Goal: Complete application form: Complete application form

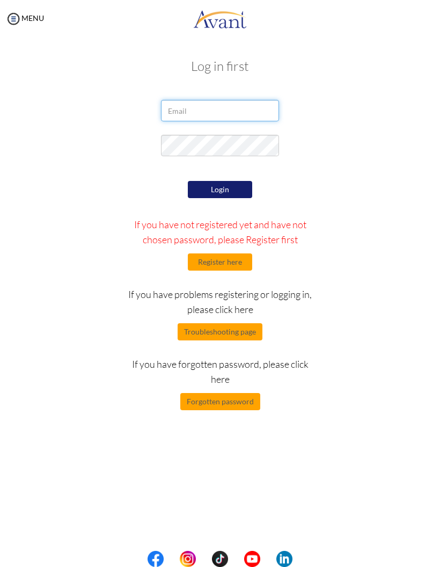
click at [209, 109] on input "email" at bounding box center [220, 110] width 118 height 21
type input "[EMAIL_ADDRESS][DOMAIN_NAME]"
click at [203, 190] on button "Login" at bounding box center [220, 189] width 64 height 17
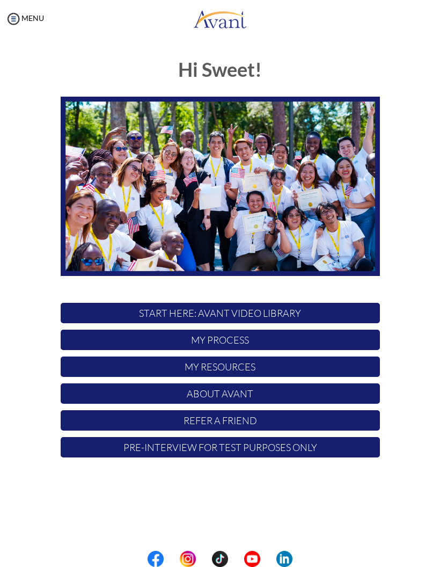
click at [340, 339] on p "My Process" at bounding box center [221, 340] width 320 height 20
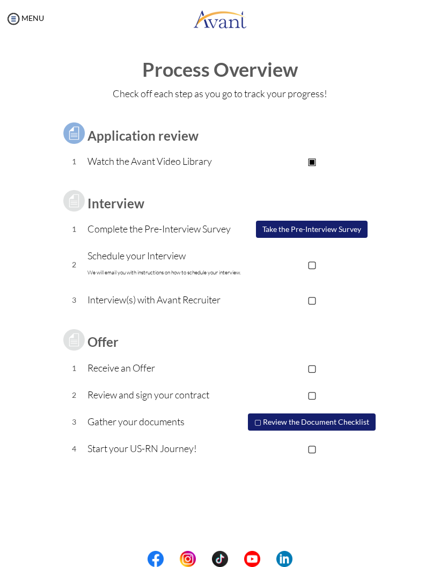
click at [330, 230] on button "Take the Pre-Interview Survey" at bounding box center [312, 229] width 112 height 17
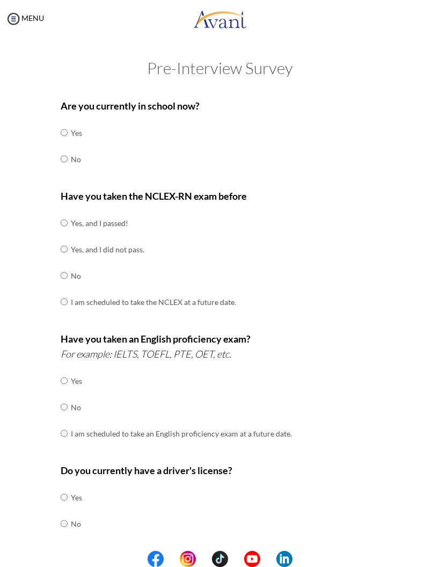
click at [64, 143] on input "radio" at bounding box center [64, 132] width 7 height 21
radio input "true"
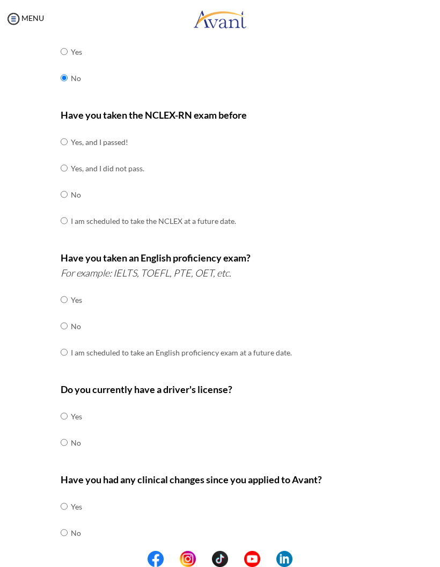
scroll to position [81, 0]
click at [66, 140] on input "radio" at bounding box center [64, 142] width 7 height 21
radio input "true"
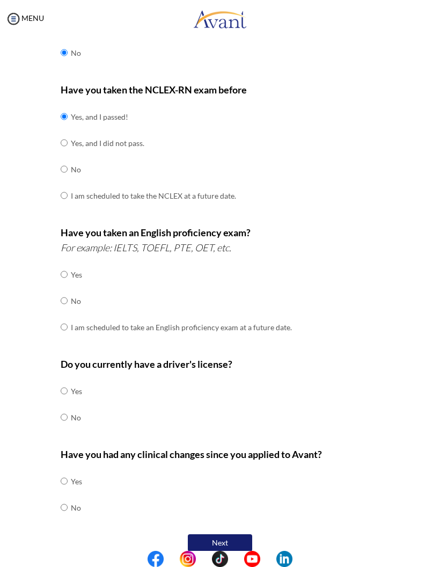
scroll to position [106, 0]
click at [56, 295] on div "Are you currently in school now? Yes No Have you taken the NCLEX-RN exam before…" at bounding box center [221, 271] width 336 height 568
click at [64, 285] on input "radio" at bounding box center [64, 274] width 7 height 21
radio input "true"
click at [67, 380] on input "radio" at bounding box center [64, 390] width 7 height 21
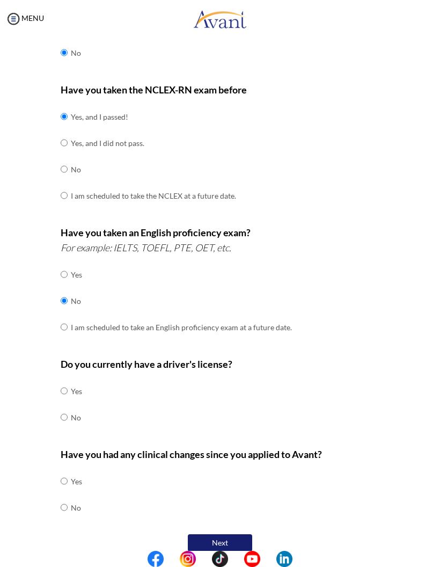
radio input "true"
click at [51, 486] on div "Are you currently in school now? Yes No Have you taken the NCLEX-RN exam before…" at bounding box center [220, 271] width 403 height 568
click at [65, 487] on input "radio" at bounding box center [64, 480] width 7 height 21
radio input "true"
click at [241, 534] on button "Next" at bounding box center [220, 542] width 64 height 17
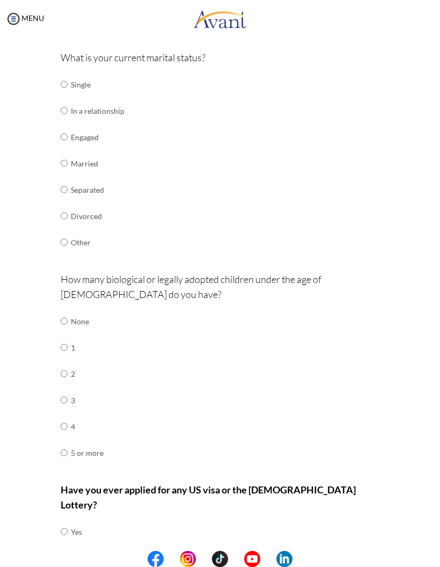
scroll to position [126, 0]
click at [64, 85] on input "radio" at bounding box center [64, 83] width 7 height 21
radio input "true"
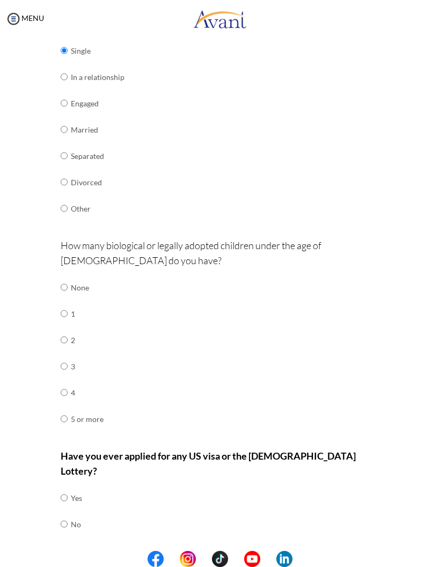
scroll to position [159, 0]
click at [63, 284] on input "radio" at bounding box center [64, 287] width 7 height 21
radio input "true"
click at [61, 495] on input "radio" at bounding box center [64, 498] width 7 height 21
radio input "true"
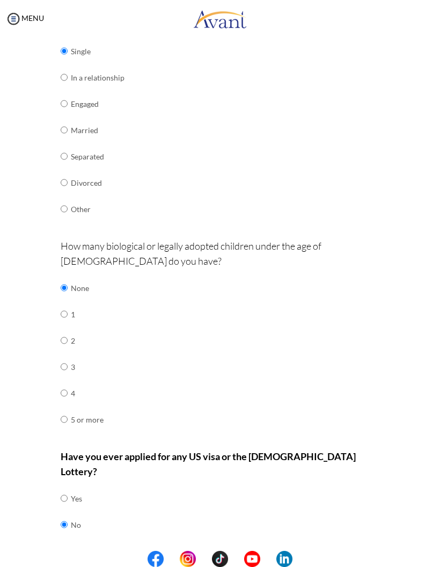
click at [277, 552] on button "Next" at bounding box center [255, 560] width 64 height 17
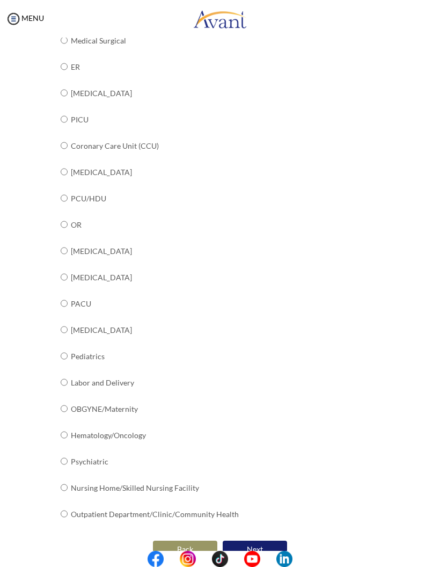
scroll to position [206, 0]
click at [66, 26] on input "radio" at bounding box center [64, 14] width 7 height 21
radio input "true"
click at [280, 542] on button "Next" at bounding box center [255, 550] width 64 height 17
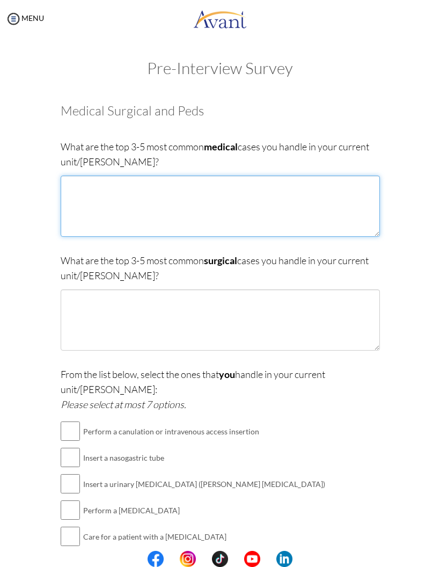
click at [84, 214] on textarea at bounding box center [221, 206] width 320 height 61
click at [69, 185] on textarea "[MEDICAL_DATA], [MEDICAL_DATA], CNS Infection" at bounding box center [221, 206] width 320 height 61
click at [277, 187] on textarea "In Peds: [MEDICAL_DATA], [MEDICAL_DATA], CNS Infection" at bounding box center [221, 206] width 320 height 61
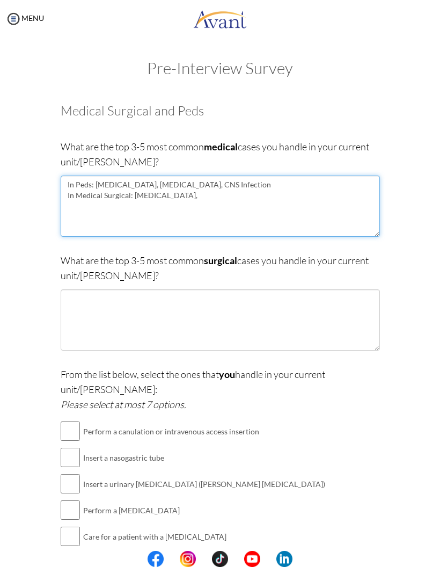
click at [144, 196] on textarea "In Peds: [MEDICAL_DATA], [MEDICAL_DATA], CNS Infection In Medical Surgical: [ME…" at bounding box center [221, 206] width 320 height 61
click at [141, 201] on textarea "In Peds: [MEDICAL_DATA], [MEDICAL_DATA], CNS Infection In Medical Surgical: [ME…" at bounding box center [221, 206] width 320 height 61
click at [174, 202] on textarea "In Peds: [MEDICAL_DATA], [MEDICAL_DATA], CNS Infection In Medical Surgical: [ME…" at bounding box center [221, 206] width 320 height 61
click at [199, 198] on textarea "In Peds: [MEDICAL_DATA], [MEDICAL_DATA], CNS Infection In Medical Surgical: [ME…" at bounding box center [221, 206] width 320 height 61
click at [170, 198] on textarea "In Peds: [MEDICAL_DATA], [MEDICAL_DATA], CNS Infection In Medical Surgical: [ME…" at bounding box center [221, 206] width 320 height 61
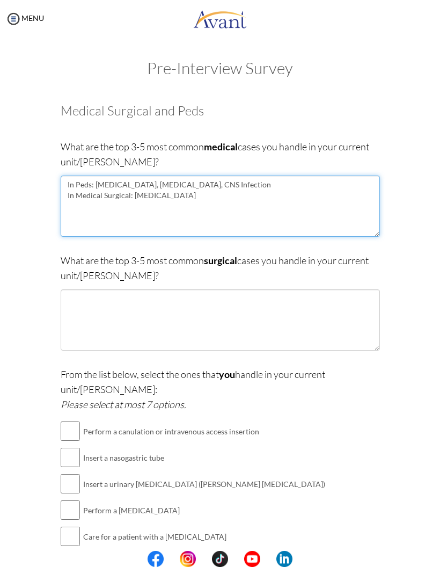
click at [177, 199] on textarea "In Peds: [MEDICAL_DATA], [MEDICAL_DATA], CNS Infection In Medical Surgical: [ME…" at bounding box center [221, 206] width 320 height 61
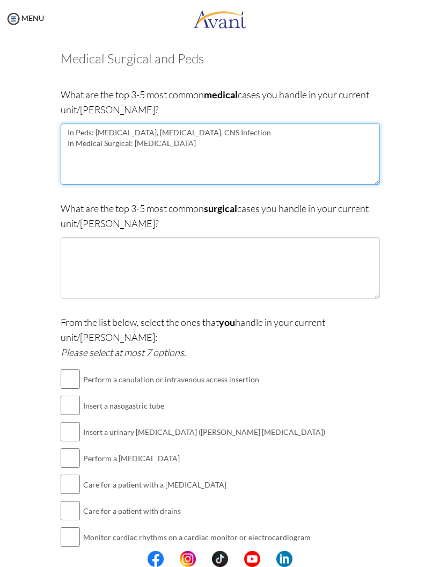
scroll to position [55, 0]
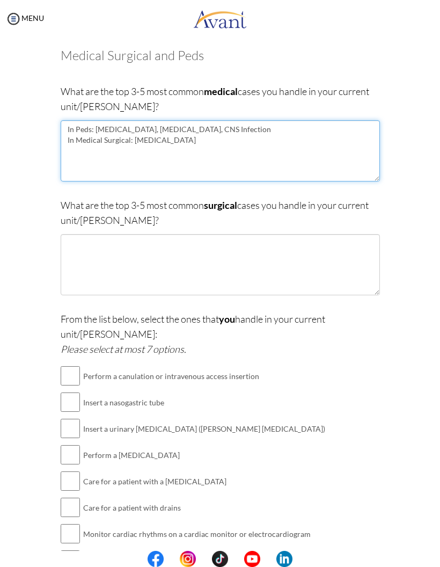
type textarea "In Peds: [MEDICAL_DATA], [MEDICAL_DATA], CNS Infection In Medical Surgical: [ME…"
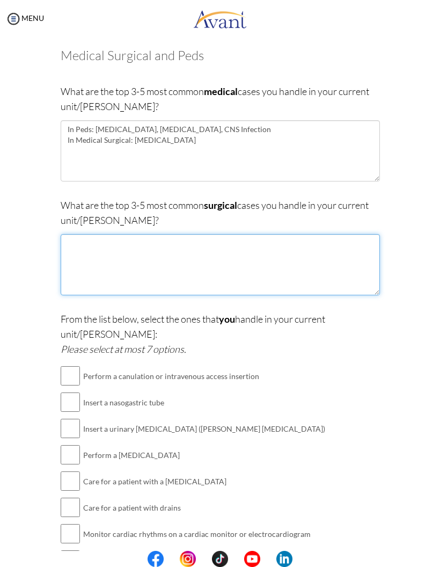
click at [350, 263] on textarea at bounding box center [221, 264] width 320 height 61
click at [160, 256] on textarea at bounding box center [221, 264] width 320 height 61
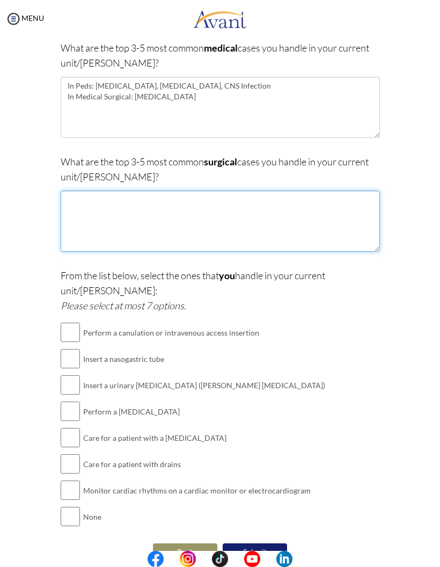
scroll to position [98, 0]
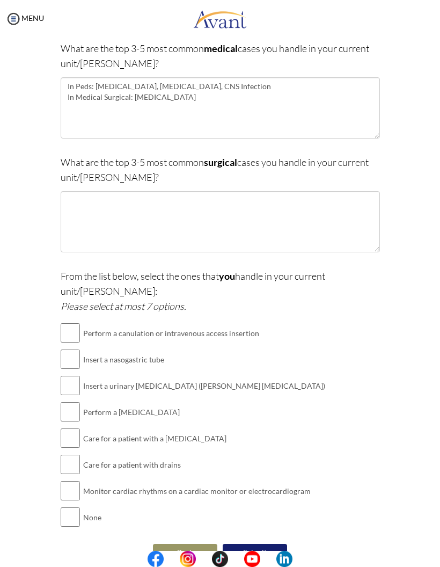
click at [70, 322] on input "checkbox" at bounding box center [70, 332] width 19 height 21
checkbox input "true"
click at [64, 401] on input "checkbox" at bounding box center [70, 411] width 19 height 21
checkbox input "true"
click at [69, 427] on input "checkbox" at bounding box center [70, 437] width 19 height 21
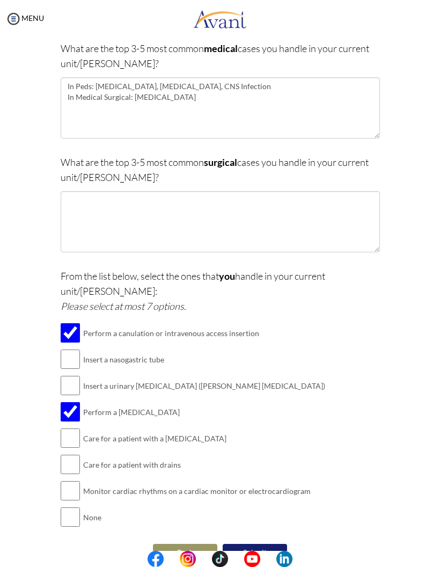
checkbox input "true"
click at [71, 454] on input "checkbox" at bounding box center [70, 464] width 19 height 21
checkbox input "true"
click at [71, 480] on input "checkbox" at bounding box center [70, 490] width 19 height 21
checkbox input "true"
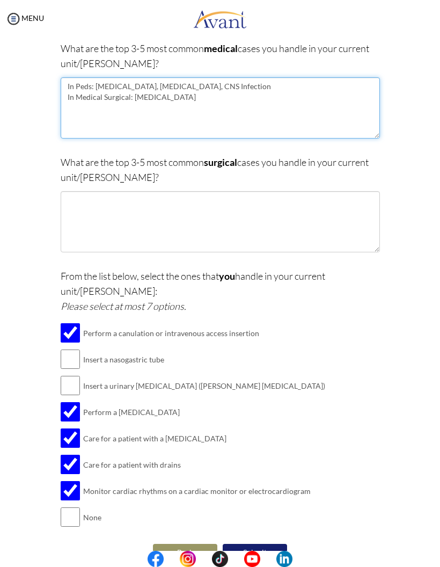
click at [179, 103] on textarea "In Peds: [MEDICAL_DATA], [MEDICAL_DATA], CNS Infection In Medical Surgical: [ME…" at bounding box center [221, 107] width 320 height 61
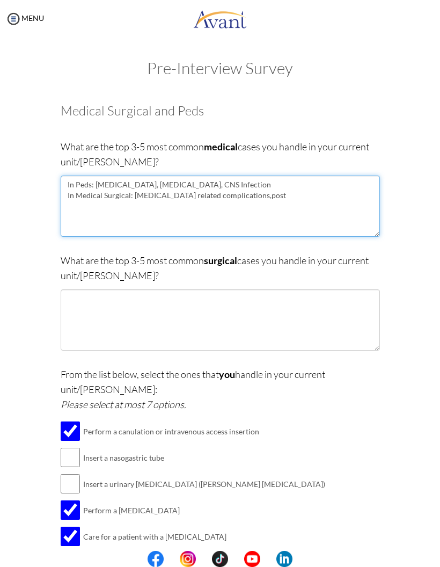
scroll to position [0, 0]
click at [274, 202] on textarea "In Peds: [MEDICAL_DATA], [MEDICAL_DATA], CNS Infection In Medical Surgical: [ME…" at bounding box center [221, 206] width 320 height 61
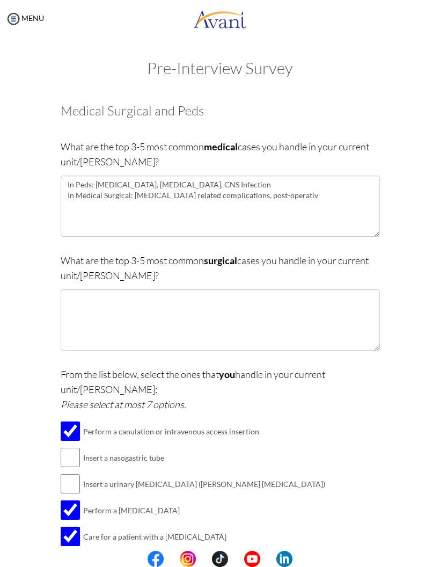
click at [415, 234] on div "Are you currently in school now? Yes No Have you taken the NCLEX-RN exam before…" at bounding box center [220, 377] width 403 height 569
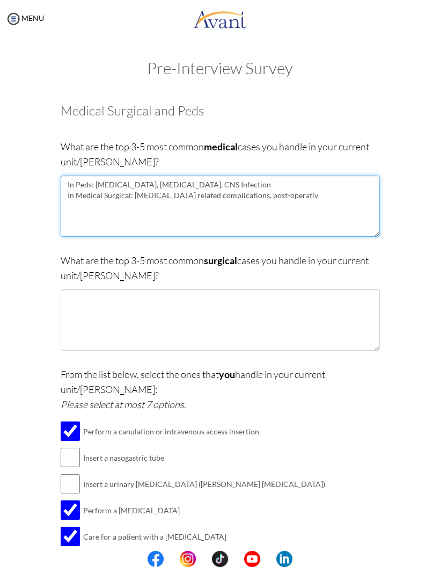
click at [303, 199] on textarea "In Peds: [MEDICAL_DATA], [MEDICAL_DATA], CNS Infection In Medical Surgical: [ME…" at bounding box center [221, 206] width 320 height 61
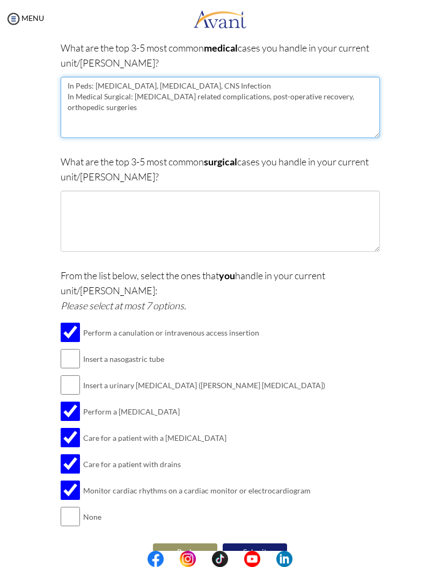
scroll to position [98, 0]
type textarea "In Peds: [MEDICAL_DATA], [MEDICAL_DATA], CNS Infection In Medical Surgical: [ME…"
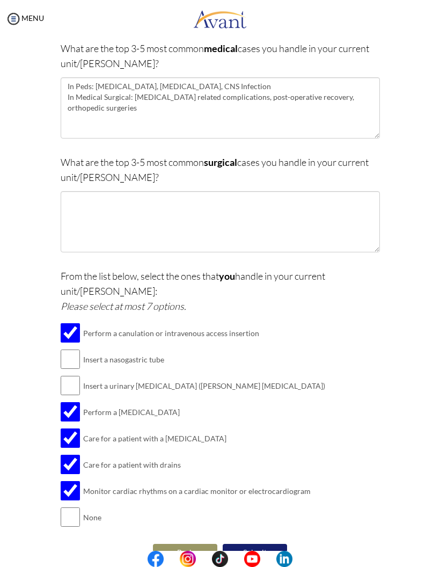
click at [317, 219] on textarea at bounding box center [221, 221] width 320 height 61
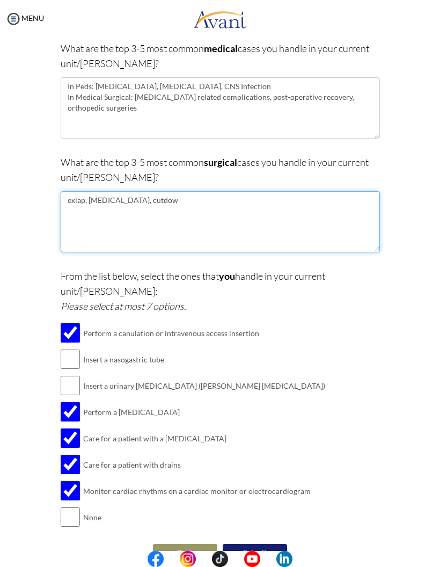
type textarea "exlap, [MEDICAL_DATA], cutdown"
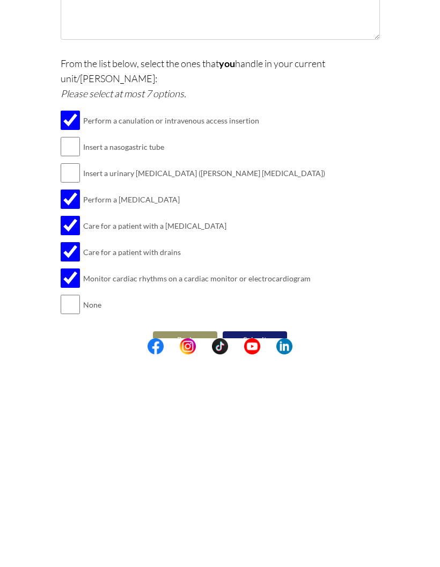
click at [265, 544] on button "Submit" at bounding box center [255, 552] width 64 height 17
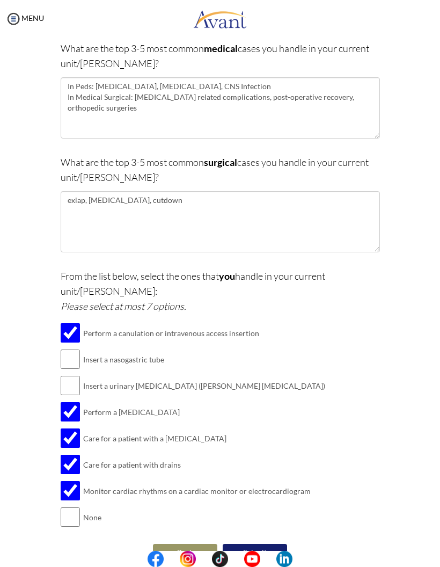
scroll to position [0, 0]
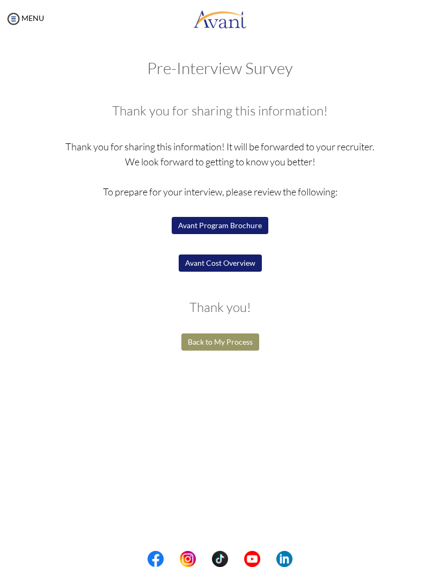
click at [219, 222] on button "Avant Program Brochure" at bounding box center [220, 225] width 97 height 17
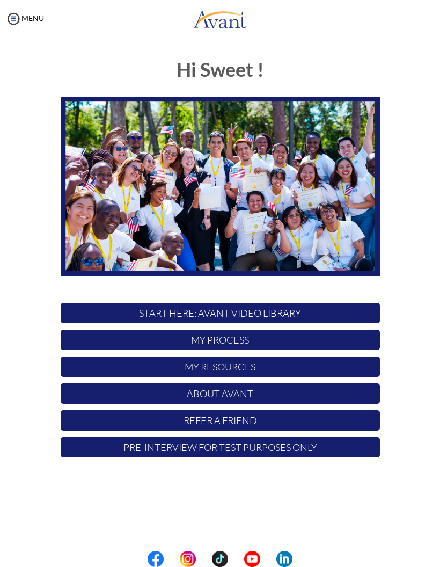
click at [267, 344] on p "My Process" at bounding box center [221, 340] width 320 height 20
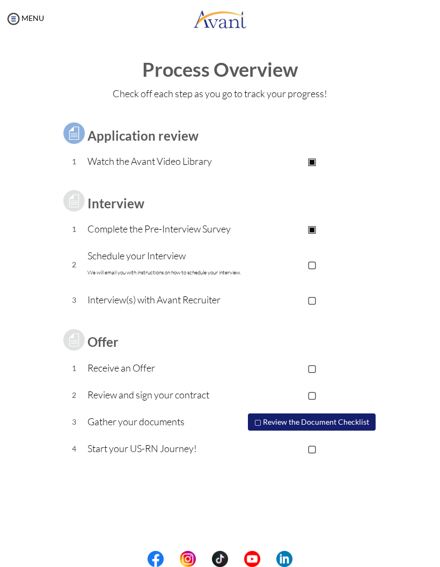
click at [310, 266] on p "▢" at bounding box center [312, 264] width 136 height 15
click at [309, 296] on p "▢" at bounding box center [312, 299] width 136 height 15
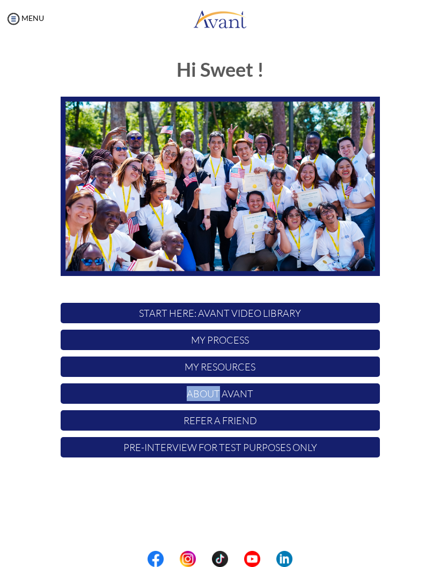
click at [167, 394] on p "About Avant" at bounding box center [221, 393] width 320 height 20
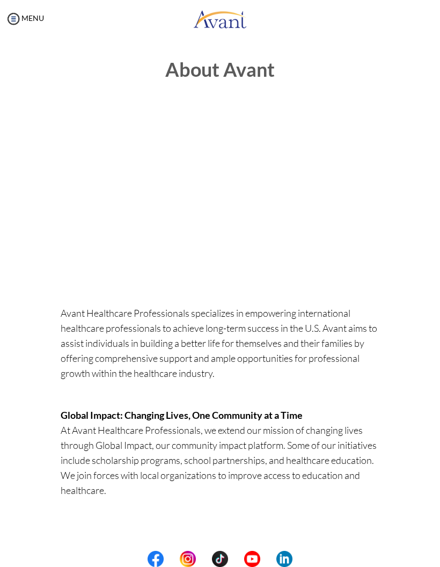
click at [17, 17] on img at bounding box center [13, 19] width 16 height 16
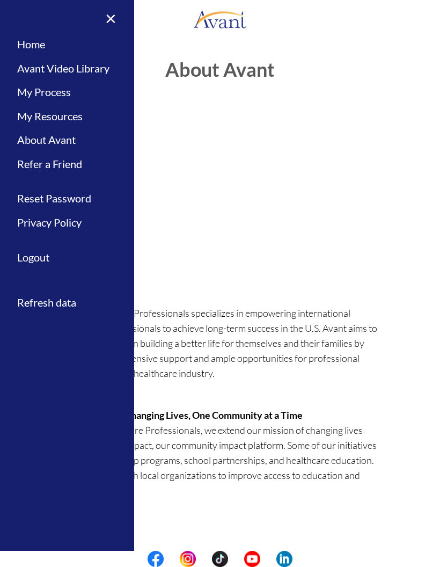
click at [32, 93] on link "My Process" at bounding box center [67, 92] width 134 height 24
